Goal: Information Seeking & Learning: Learn about a topic

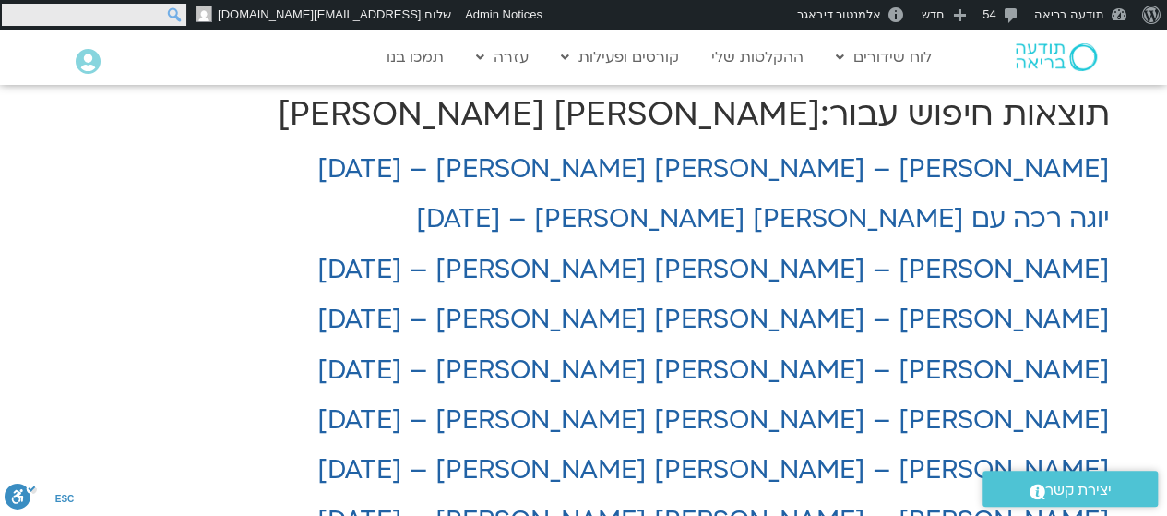
click at [15, 14] on form "חיפוש חיפוש" at bounding box center [94, 15] width 188 height 30
click at [15, 14] on input "חיפוש" at bounding box center [94, 15] width 184 height 22
type input "[PERSON_NAME]"
click input "חיפוש" at bounding box center [0, 0] width 0 height 0
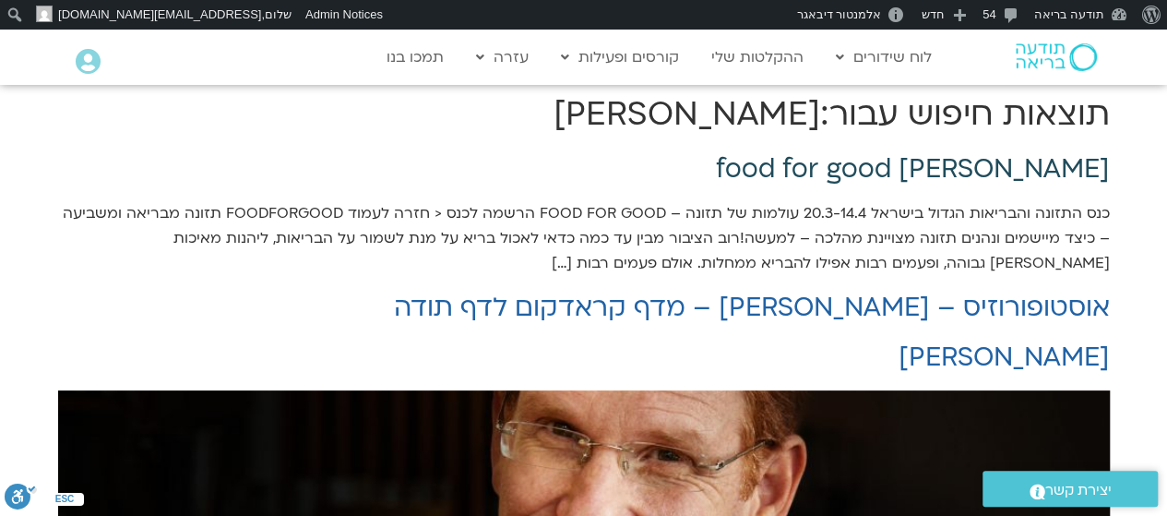
click at [1055, 160] on link "food for good [PERSON_NAME]" at bounding box center [913, 168] width 394 height 35
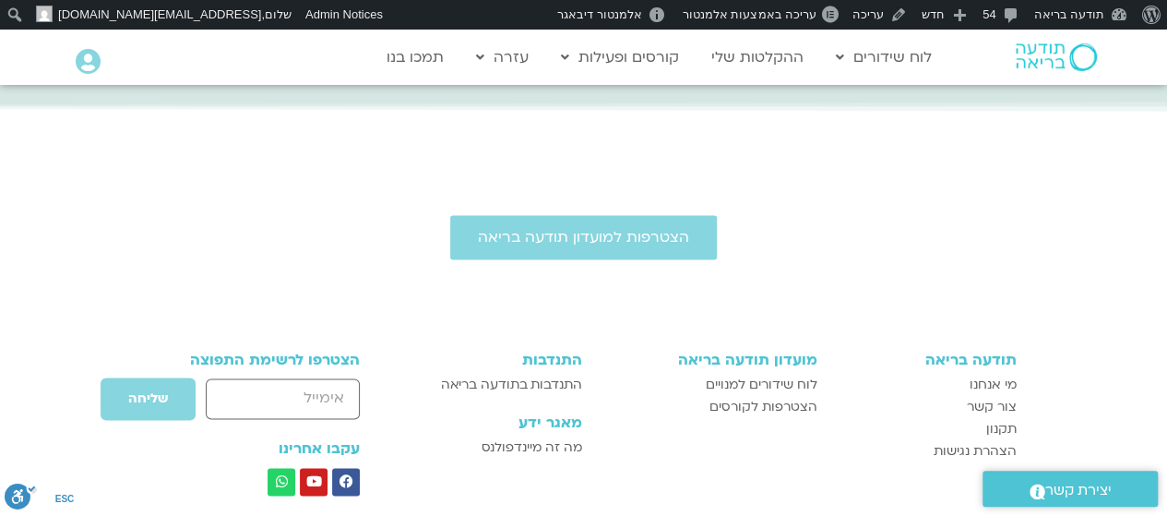
scroll to position [1133, 0]
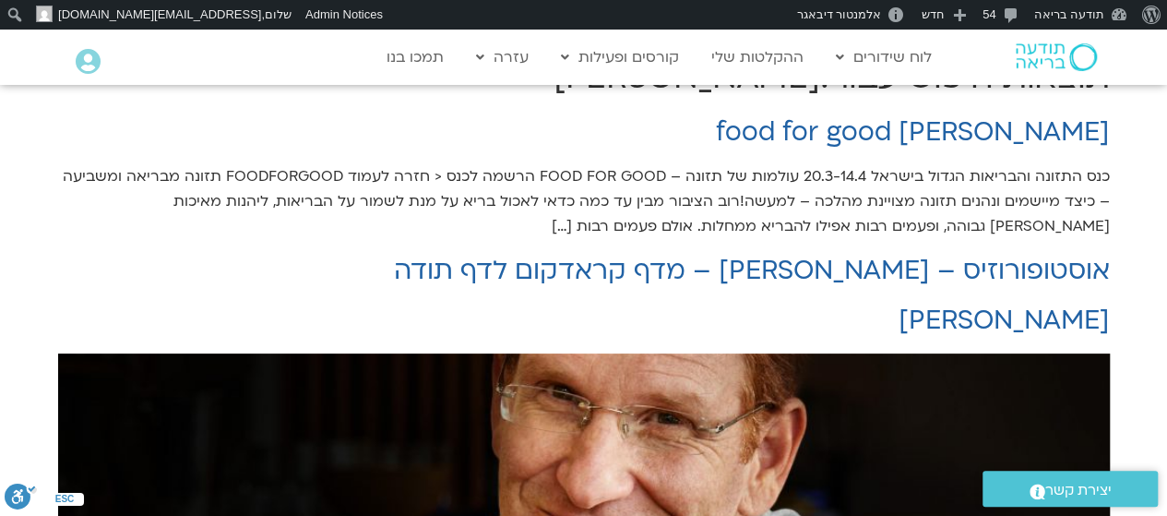
scroll to position [37, 0]
click at [1055, 322] on link "[PERSON_NAME]" at bounding box center [1003, 320] width 211 height 35
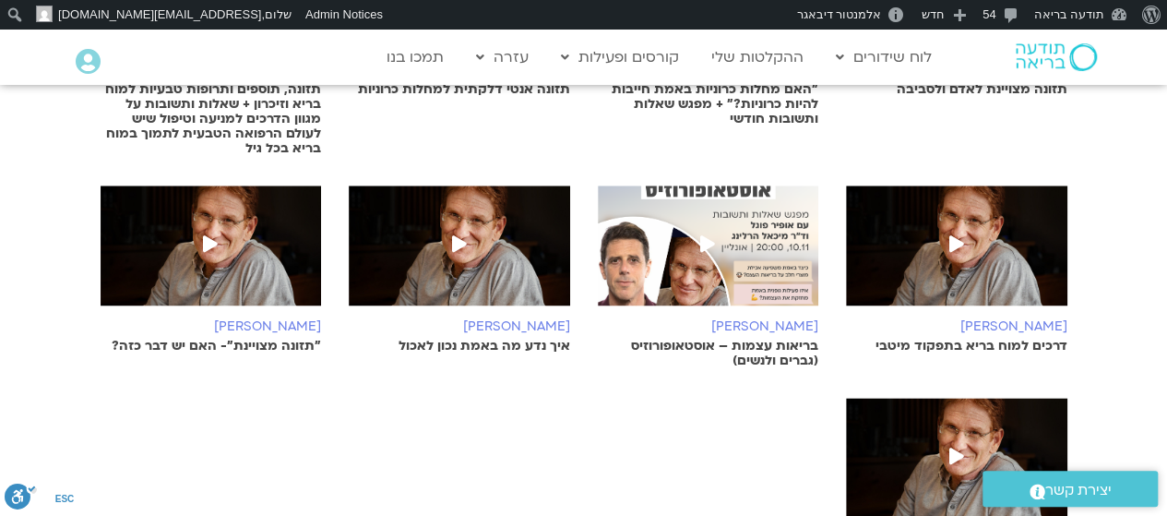
scroll to position [995, 0]
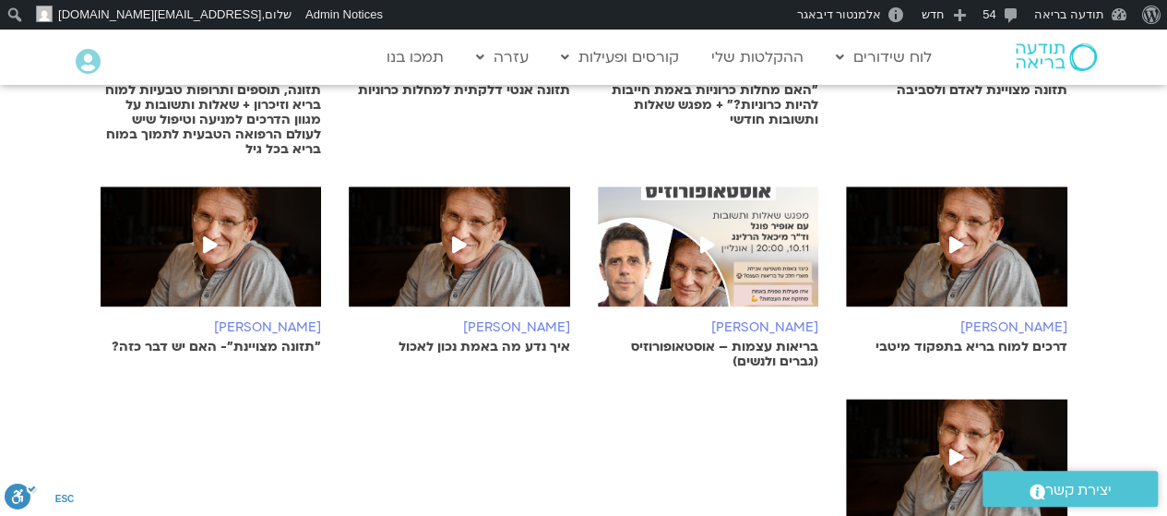
click at [470, 230] on span at bounding box center [459, 246] width 33 height 33
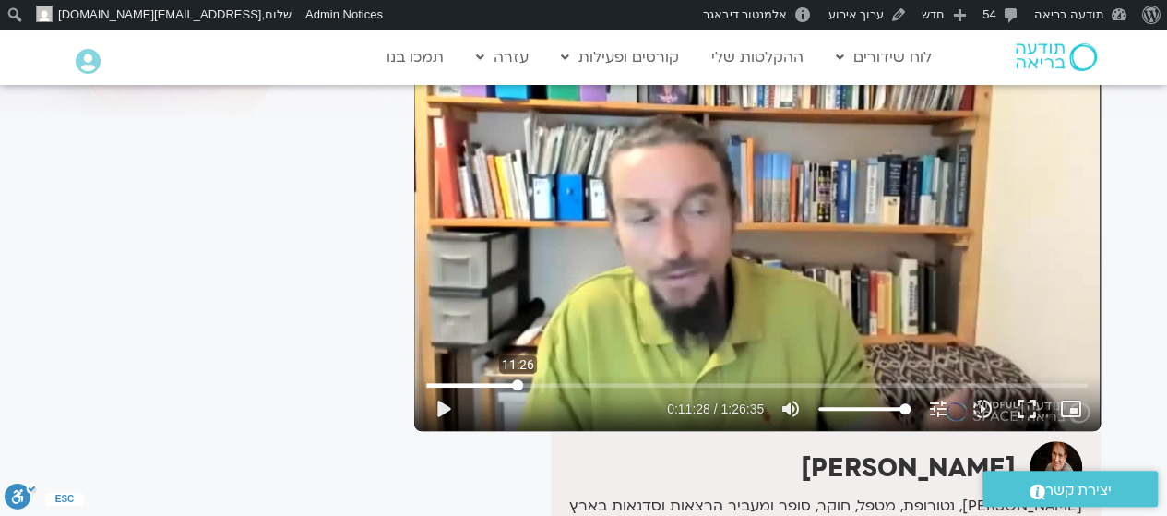
click at [517, 379] on input "Seek" at bounding box center [756, 384] width 661 height 11
click at [539, 379] on input "Seek" at bounding box center [756, 384] width 661 height 11
click at [574, 384] on input "Seek" at bounding box center [756, 384] width 661 height 11
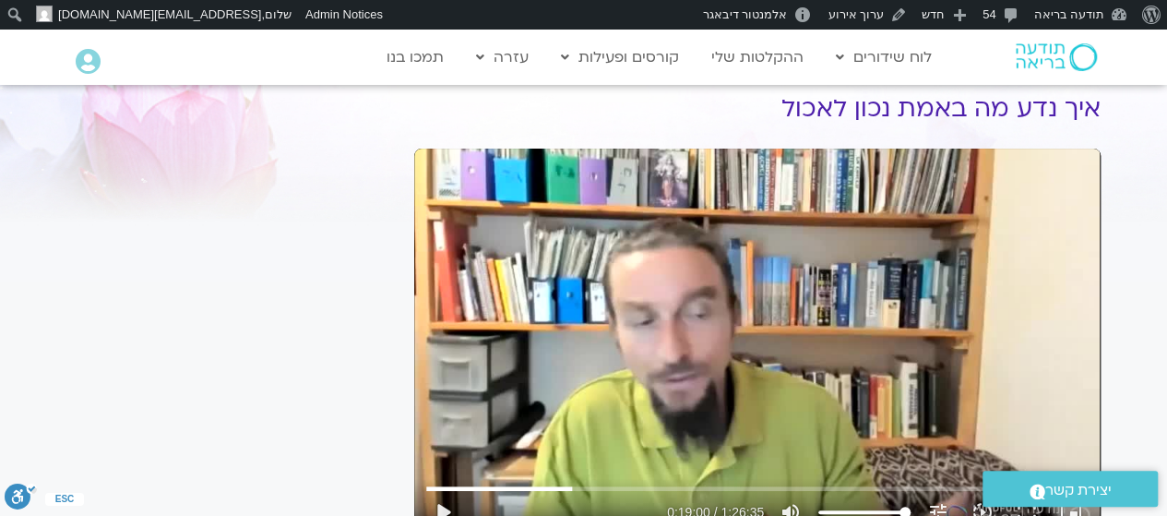
scroll to position [72, 0]
click at [775, 275] on div "Skip Ad 18:55 play_arrow 0:19:00 / 1:26:35 volume_up Mute tune Resolution Auto …" at bounding box center [757, 341] width 686 height 386
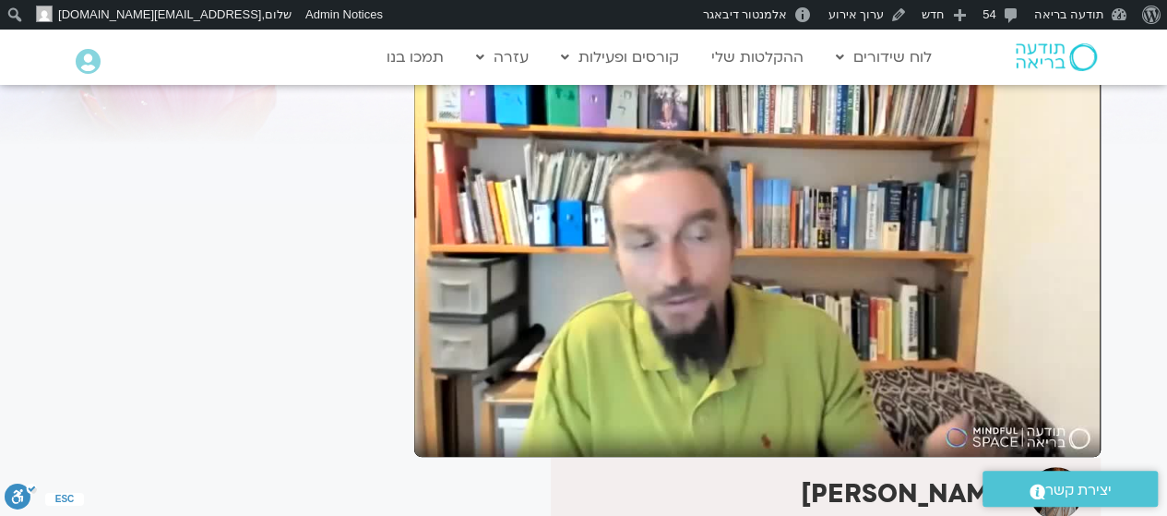
scroll to position [151, 0]
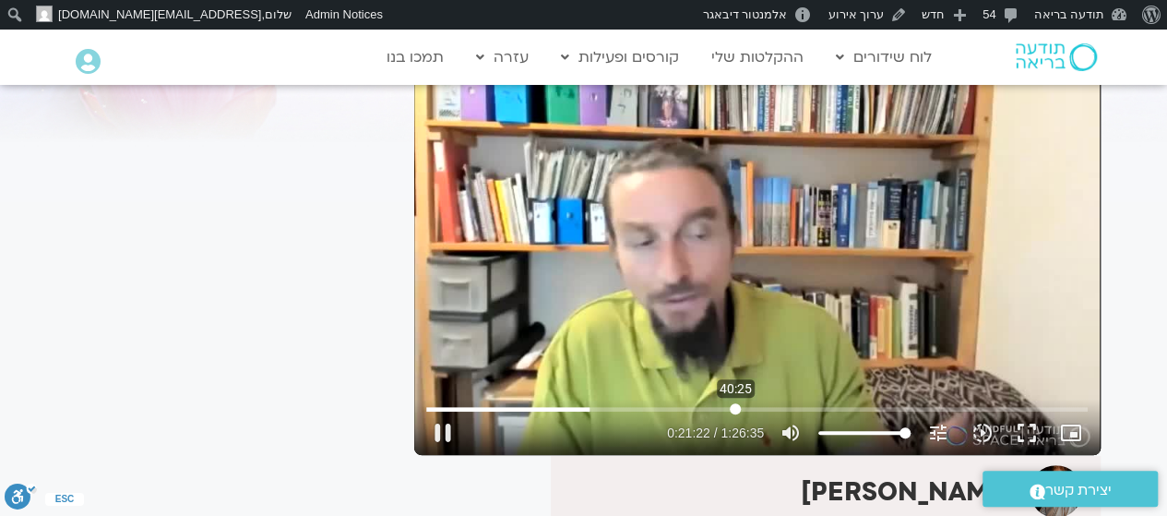
click at [735, 405] on input "Seek" at bounding box center [756, 408] width 661 height 11
click at [442, 433] on button "pause" at bounding box center [443, 432] width 44 height 44
type input "2523.151881"
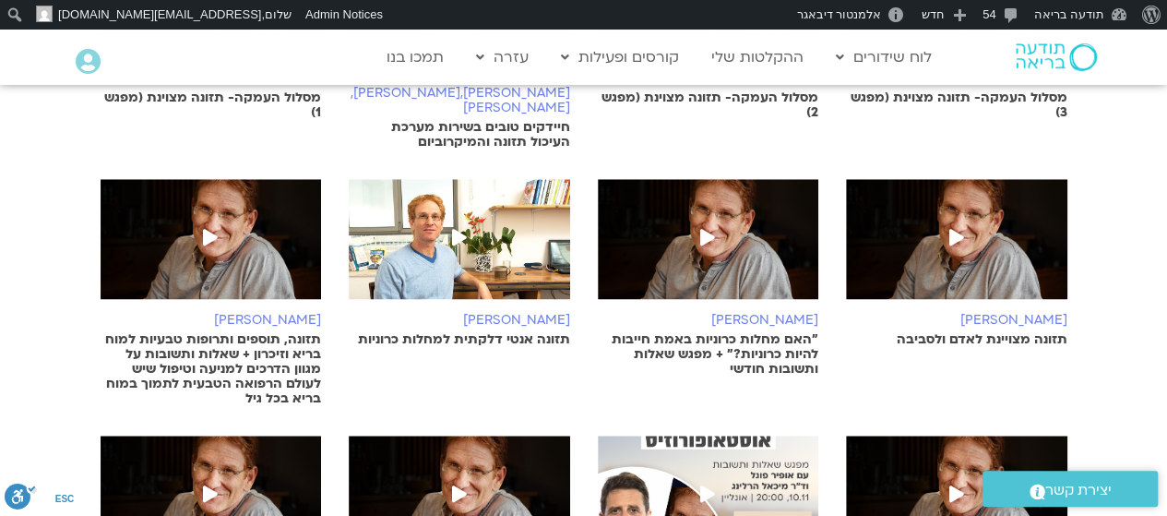
scroll to position [745, 0]
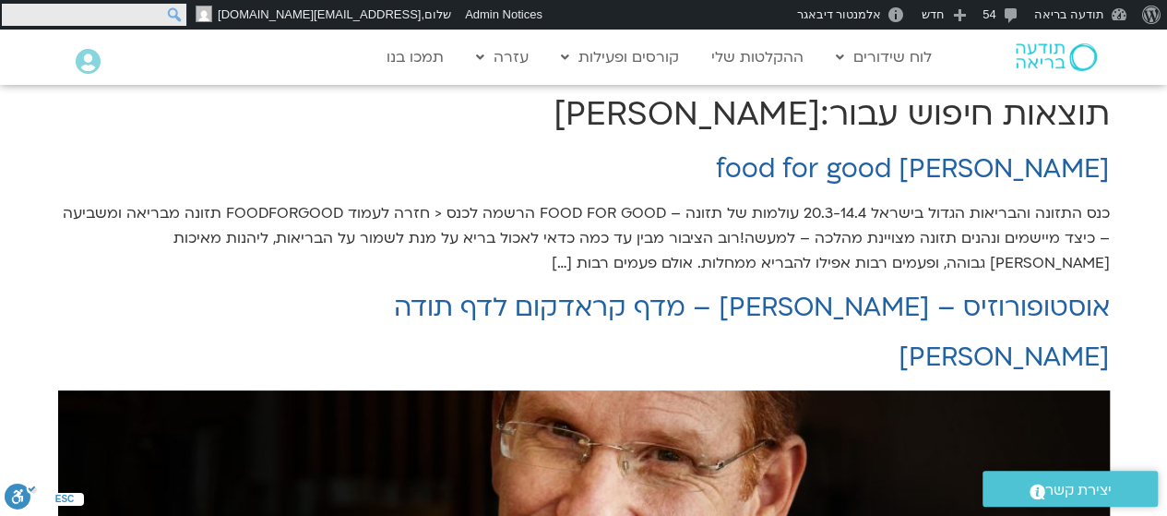
click at [15, 18] on input "חיפוש" at bounding box center [94, 15] width 184 height 22
type input "בריאות"
click input "חיפוש" at bounding box center [0, 0] width 0 height 0
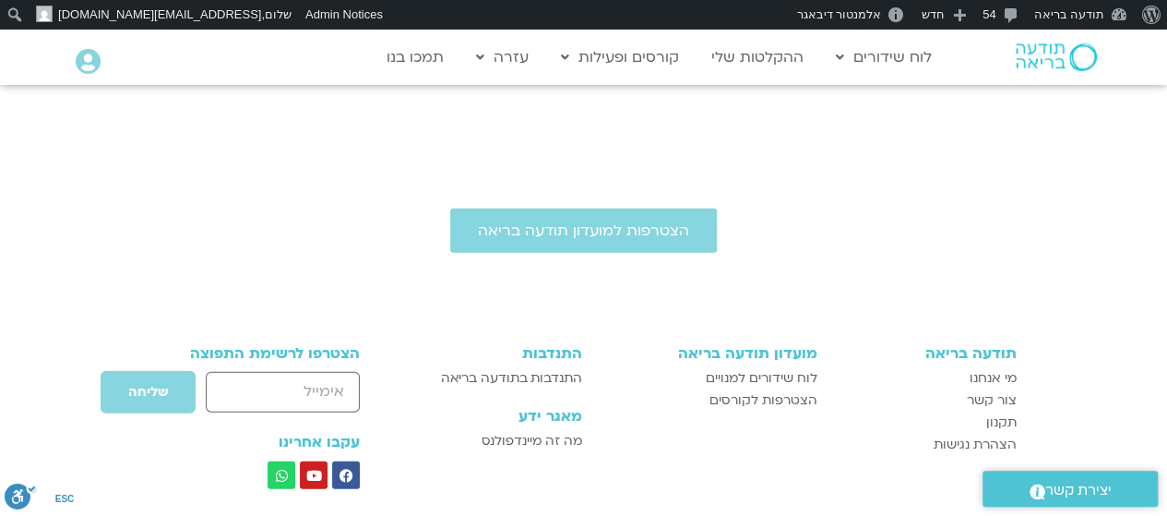
scroll to position [2259, 0]
